Goal: Check status

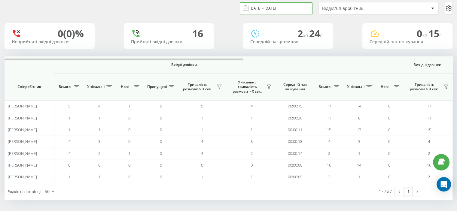
click at [305, 6] on input "[DATE] - [DATE]" at bounding box center [276, 8] width 73 height 12
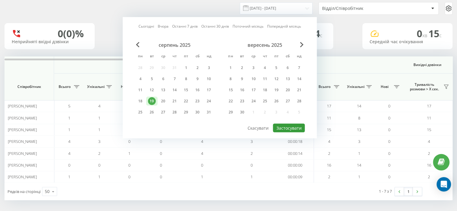
click at [296, 126] on button "Застосувати" at bounding box center [289, 128] width 32 height 9
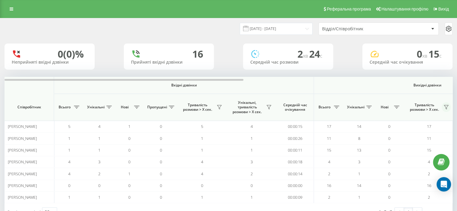
click at [447, 107] on icon at bounding box center [447, 108] width 4 height 4
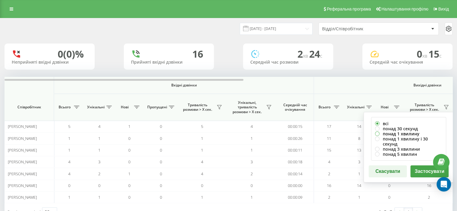
click at [385, 133] on label "понад 1 хвилину" at bounding box center [408, 133] width 67 height 5
radio input "true"
click at [418, 166] on button "Застосувати" at bounding box center [430, 172] width 38 height 12
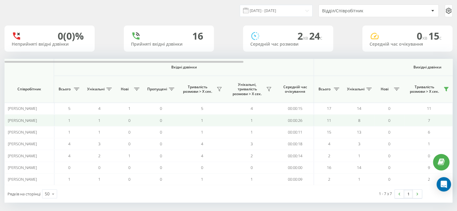
scroll to position [20, 0]
